Goal: Task Accomplishment & Management: Use online tool/utility

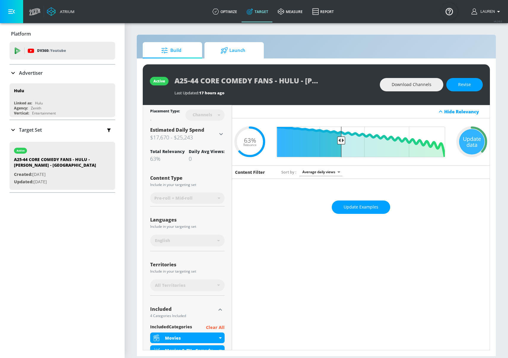
click at [230, 51] on span "Launch" at bounding box center [232, 50] width 45 height 14
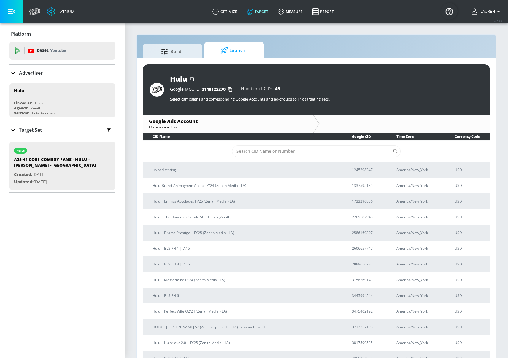
click at [230, 86] on icon "button" at bounding box center [229, 89] width 9 height 9
click at [230, 88] on icon "button" at bounding box center [229, 89] width 9 height 9
click at [18, 128] on div "Target Set" at bounding box center [25, 129] width 32 height 7
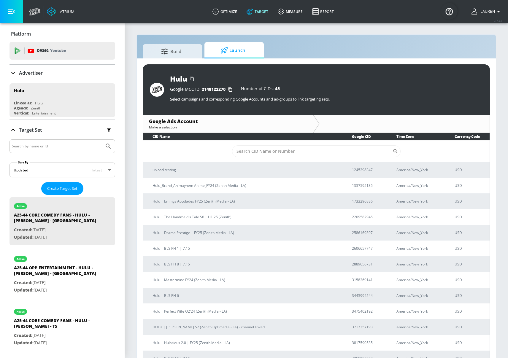
click at [48, 144] on input "Search by name or Id" at bounding box center [57, 146] width 90 height 8
type input "chad powers"
click at [102, 140] on button "Submit Search" at bounding box center [108, 146] width 13 height 13
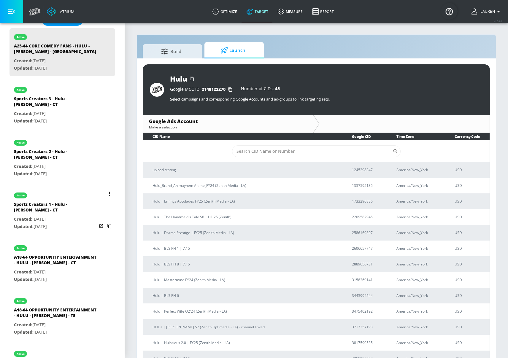
scroll to position [169, 0]
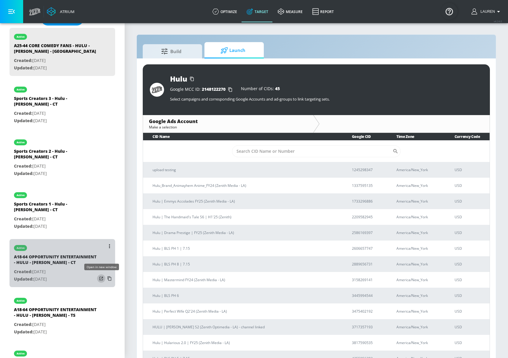
click at [101, 278] on icon "list of Target Set" at bounding box center [101, 279] width 4 height 4
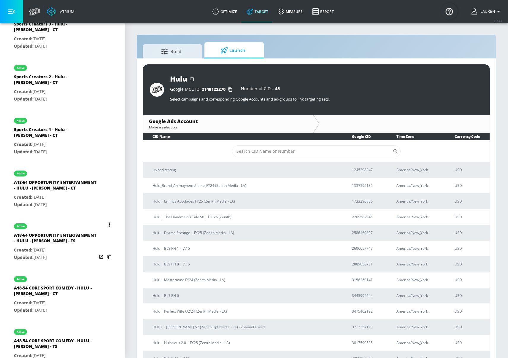
scroll to position [262, 0]
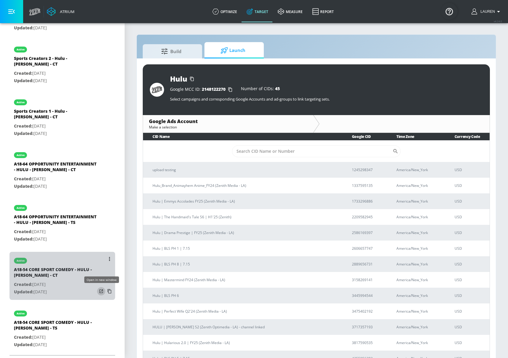
click at [101, 289] on icon "list of Target Set" at bounding box center [101, 291] width 6 height 6
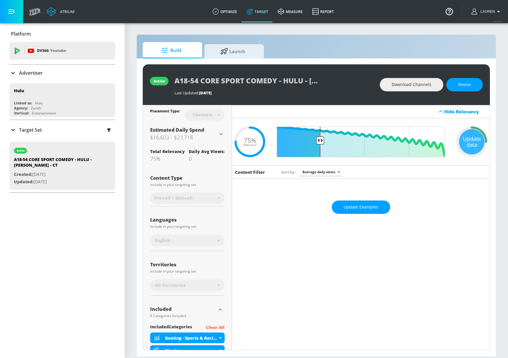
click at [217, 135] on icon at bounding box center [220, 133] width 7 height 7
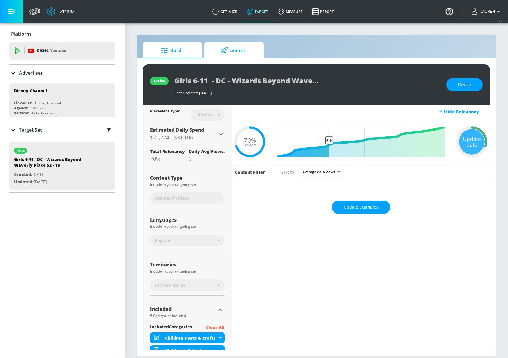
click at [238, 52] on span "Launch" at bounding box center [232, 50] width 45 height 14
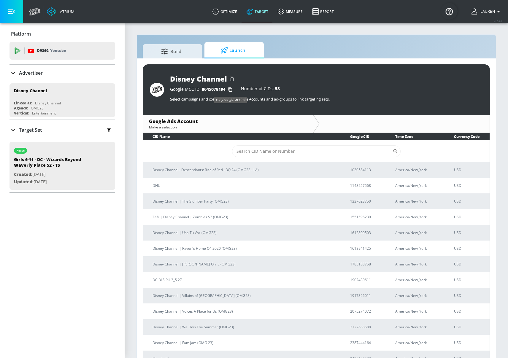
click at [229, 90] on icon "button" at bounding box center [230, 89] width 4 height 4
